Goal: Information Seeking & Learning: Learn about a topic

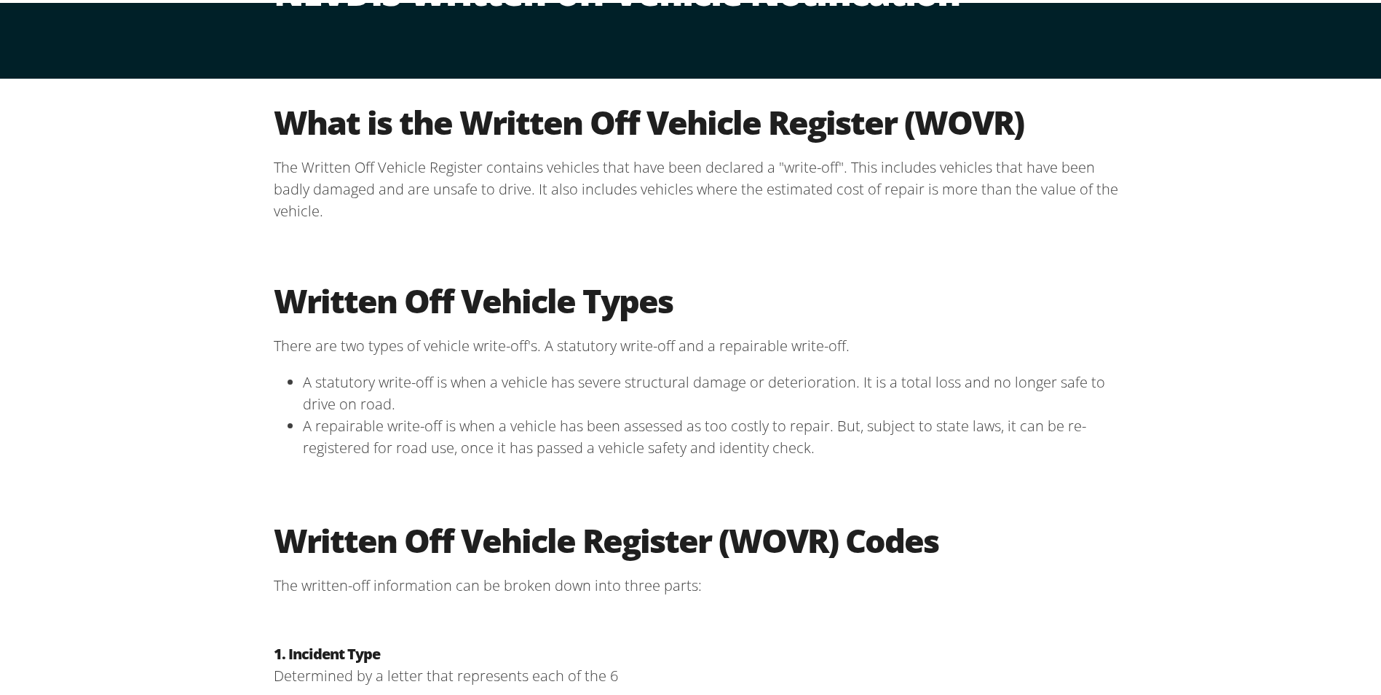
scroll to position [146, 0]
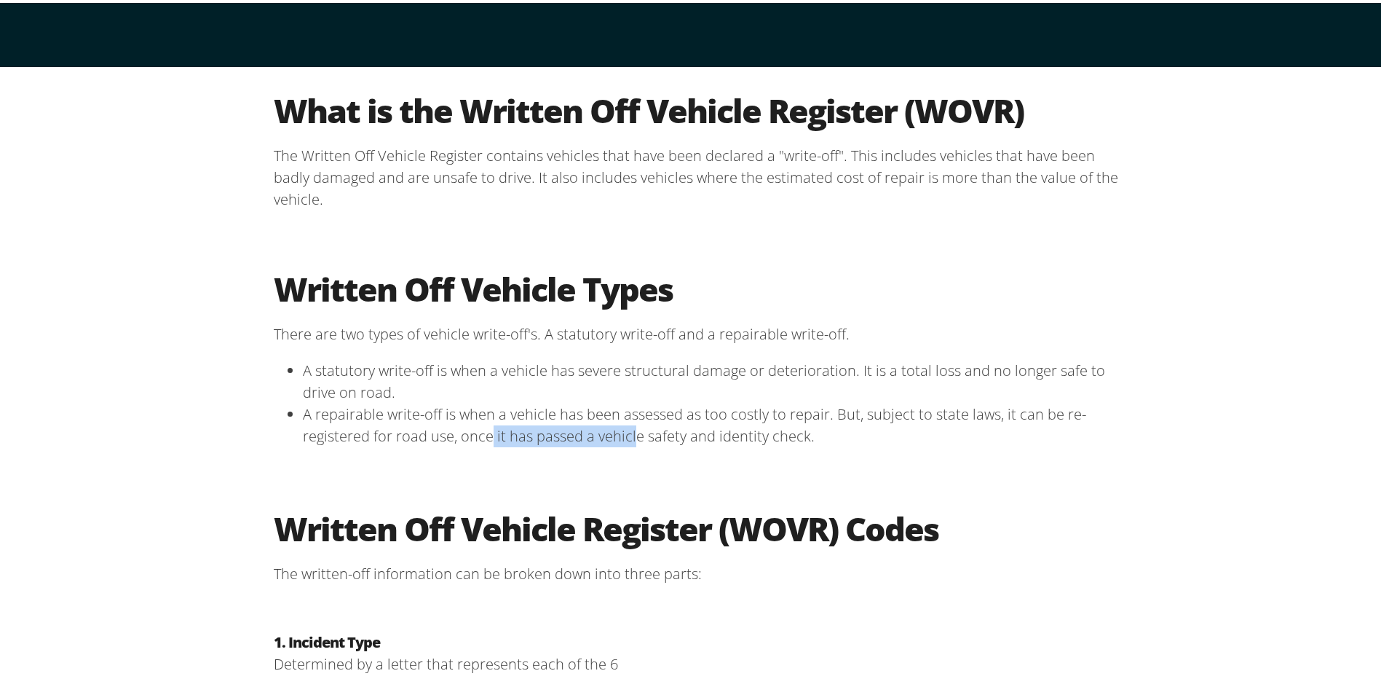
drag, startPoint x: 494, startPoint y: 439, endPoint x: 633, endPoint y: 424, distance: 139.9
click at [632, 424] on li "A repairable write-off is when a vehicle has been assessed as too costly to rep…" at bounding box center [710, 422] width 815 height 44
drag, startPoint x: 633, startPoint y: 424, endPoint x: 805, endPoint y: 422, distance: 171.1
click at [805, 422] on li "A repairable write-off is when a vehicle has been assessed as too costly to rep…" at bounding box center [710, 422] width 815 height 44
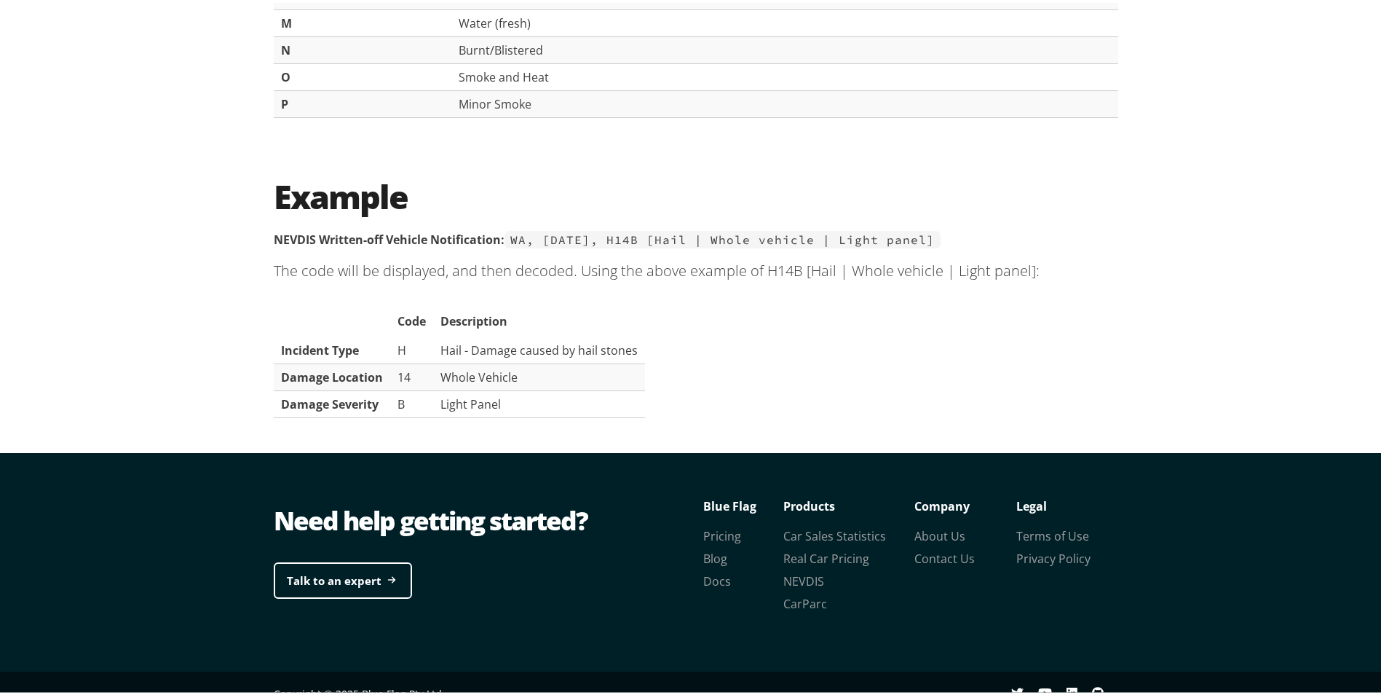
scroll to position [2797, 0]
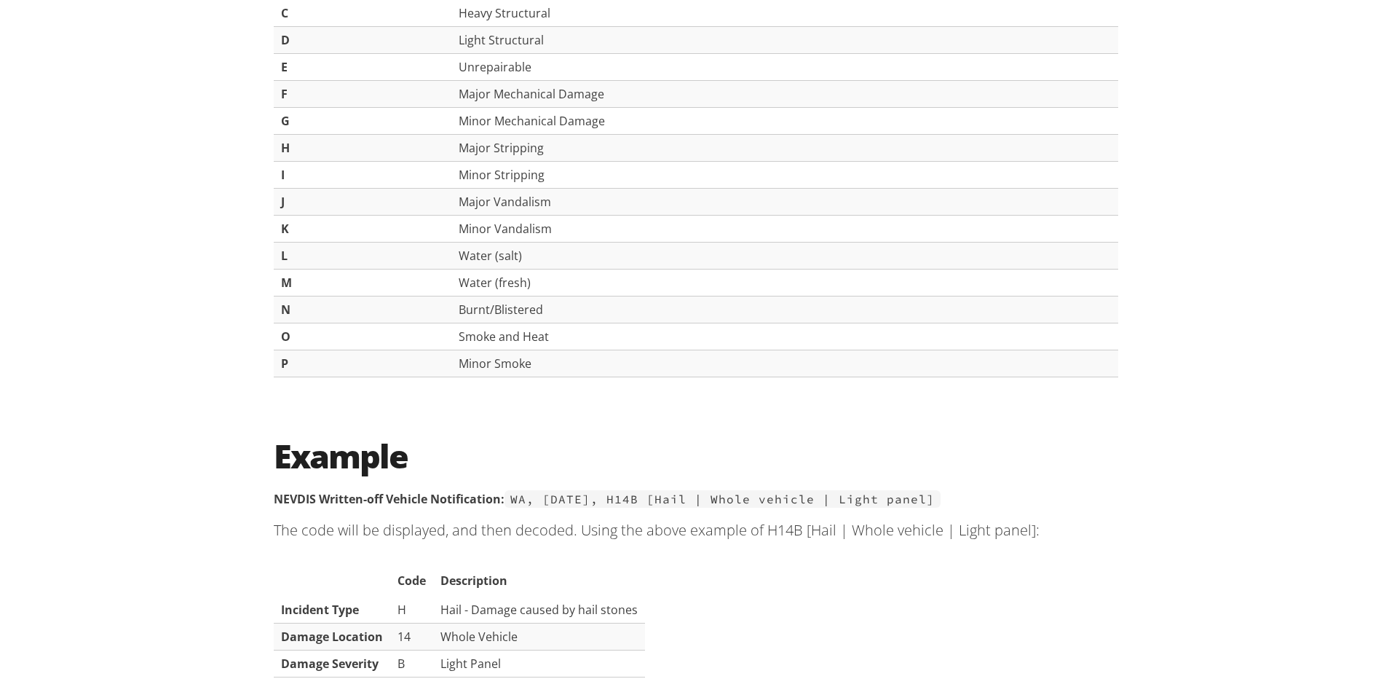
scroll to position [2433, 0]
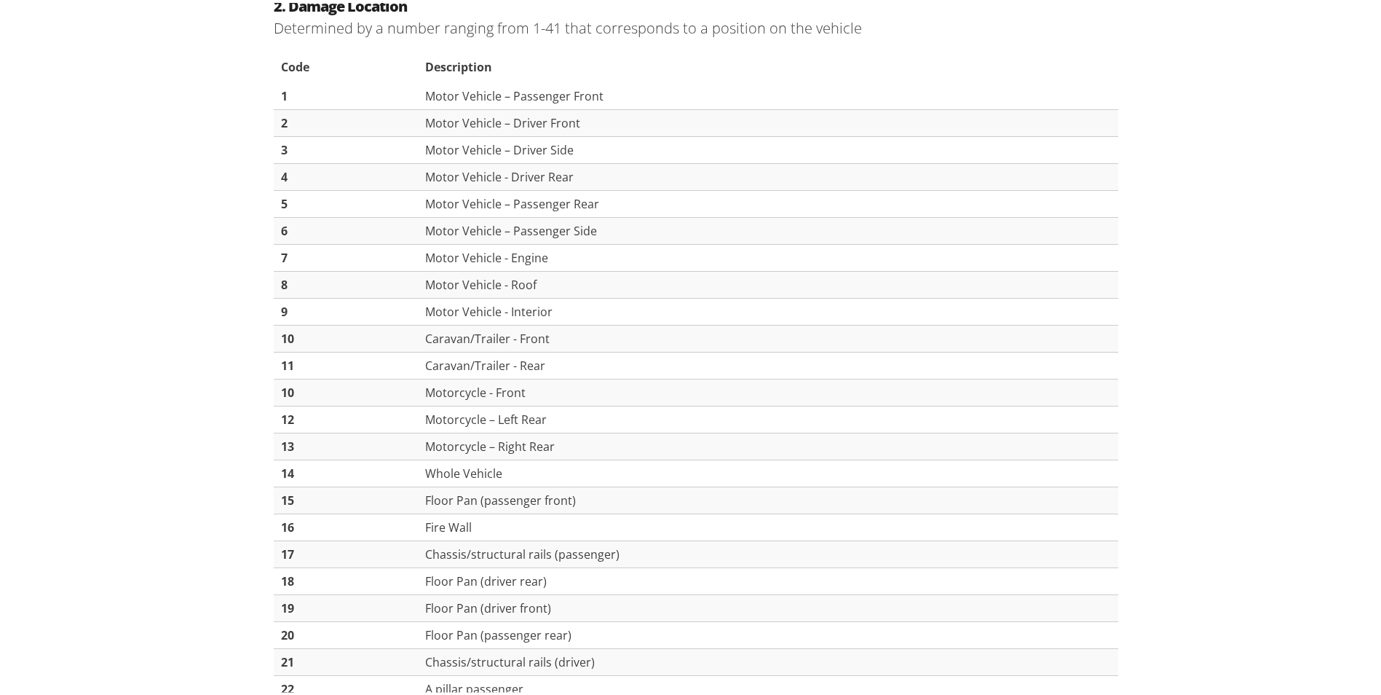
scroll to position [1311, 0]
